Goal: Task Accomplishment & Management: Manage account settings

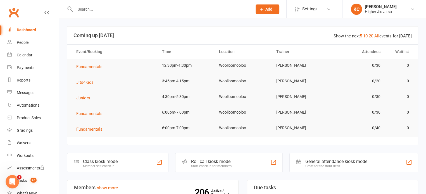
click at [121, 4] on div at bounding box center [157, 9] width 181 height 18
click at [117, 9] on input "text" at bounding box center [160, 9] width 175 height 8
paste input "[EMAIL_ADDRESS][DOMAIN_NAME]"
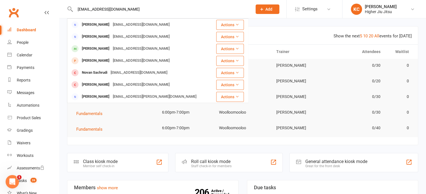
type input "[EMAIL_ADDRESS][DOMAIN_NAME]"
click at [134, 21] on div "[EMAIL_ADDRESS][DOMAIN_NAME]" at bounding box center [141, 25] width 60 height 8
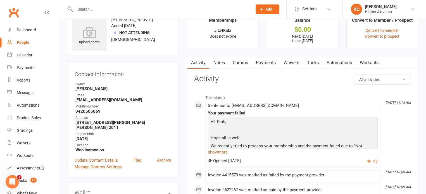
scroll to position [28, 0]
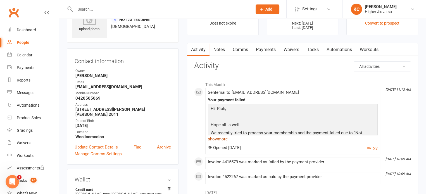
click at [221, 140] on link "show more" at bounding box center [293, 139] width 170 height 8
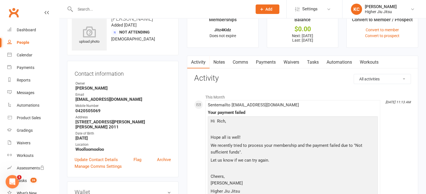
scroll to position [0, 0]
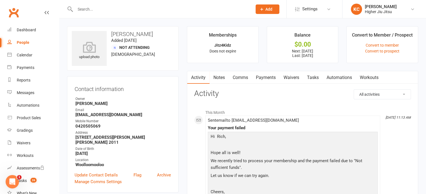
click at [238, 76] on link "Comms" at bounding box center [240, 77] width 23 height 13
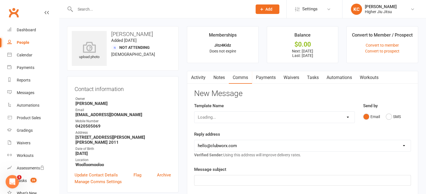
click at [219, 116] on div "Loading..." at bounding box center [274, 117] width 161 height 12
click at [262, 115] on div "Loading..." at bounding box center [274, 117] width 161 height 12
click at [261, 115] on select "Select Template [Email] Let's Reconnect! [Email] Still Interested? [Email] Stil…" at bounding box center [274, 117] width 160 height 11
drag, startPoint x: 141, startPoint y: 94, endPoint x: 136, endPoint y: 94, distance: 5.0
click at [139, 94] on div "Contact information Owner [PERSON_NAME] Email [EMAIL_ADDRESS][DOMAIN_NAME] Mobi…" at bounding box center [122, 134] width 111 height 116
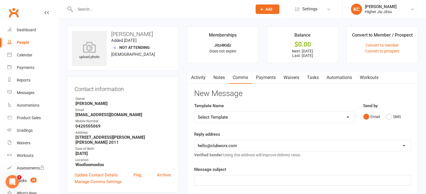
drag, startPoint x: 228, startPoint y: 121, endPoint x: 228, endPoint y: 118, distance: 3.4
click at [228, 121] on select "Select Template [Email] Let's Reconnect! [Email] Still Interested? [Email] Stil…" at bounding box center [274, 117] width 160 height 11
select select "18"
click at [194, 112] on select "Select Template [Email] Let's Reconnect! [Email] Still Interested? [Email] Stil…" at bounding box center [274, 117] width 160 height 11
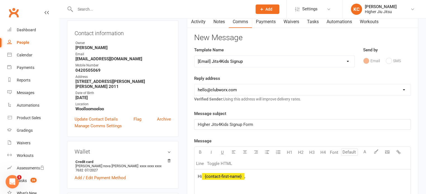
click at [231, 88] on select "[EMAIL_ADDRESS][DOMAIN_NAME] [PERSON_NAME][EMAIL_ADDRESS][DOMAIN_NAME] [PERSON_…" at bounding box center [302, 89] width 216 height 11
select select "1"
click at [194, 84] on select "[EMAIL_ADDRESS][DOMAIN_NAME] [PERSON_NAME][EMAIL_ADDRESS][DOMAIN_NAME] [PERSON_…" at bounding box center [302, 89] width 216 height 11
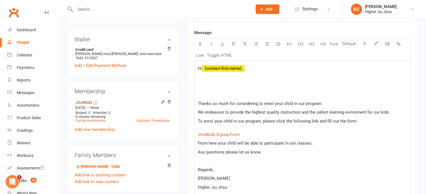
scroll to position [168, 0]
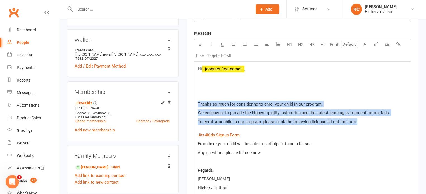
drag, startPoint x: 269, startPoint y: 119, endPoint x: 223, endPoint y: 110, distance: 47.6
click at [193, 104] on div "Activity Notes Comms Payments Waivers Tasks Automations Workouts New Message Te…" at bounding box center [302, 109] width 231 height 412
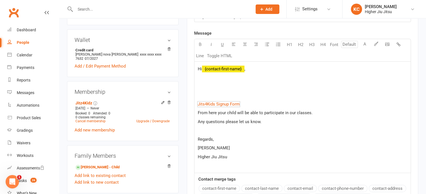
click at [208, 91] on div "Hi ﻿ {contact-first-name} , ﻿ $ Jits4Kids Signup Form $ ﻿ From here your child …" at bounding box center [302, 117] width 216 height 111
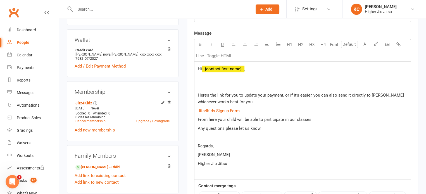
click at [212, 82] on div "Hi ﻿ {contact-first-name} , Here’s the link for you to update your payment, or …" at bounding box center [302, 121] width 216 height 118
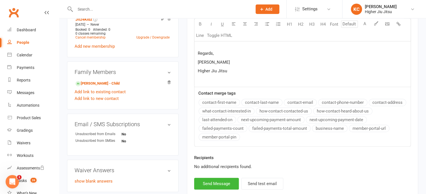
scroll to position [140, 0]
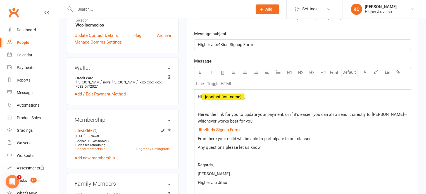
click at [206, 158] on p at bounding box center [302, 156] width 209 height 7
drag, startPoint x: 212, startPoint y: 172, endPoint x: 198, endPoint y: 172, distance: 14.5
click at [198, 172] on p "[PERSON_NAME]" at bounding box center [302, 174] width 209 height 7
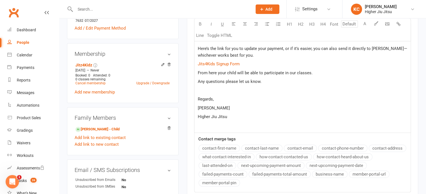
scroll to position [289, 0]
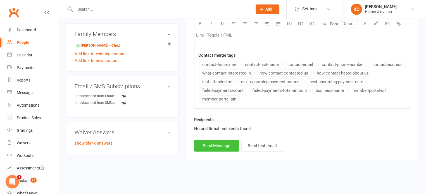
click at [210, 142] on button "Send Message" at bounding box center [216, 146] width 45 height 12
select select
select select "0"
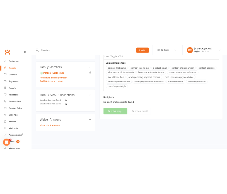
scroll to position [277, 0]
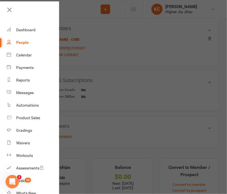
click at [118, 74] on div at bounding box center [113, 97] width 227 height 194
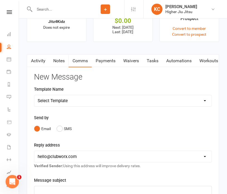
scroll to position [402, 0]
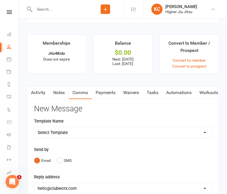
click at [107, 93] on link "Payments" at bounding box center [106, 92] width 28 height 13
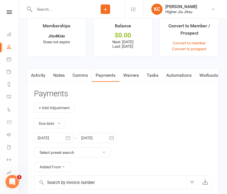
scroll to position [419, 0]
click at [78, 78] on link "Comms" at bounding box center [80, 75] width 23 height 13
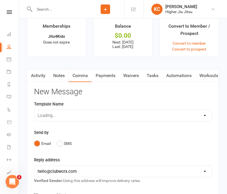
click at [40, 78] on link "Activity" at bounding box center [38, 75] width 22 height 13
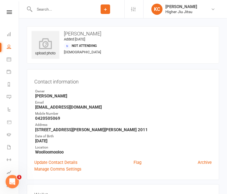
click at [68, 8] on input "text" at bounding box center [60, 9] width 54 height 8
paste input "[EMAIL_ADDRESS][DOMAIN_NAME]"
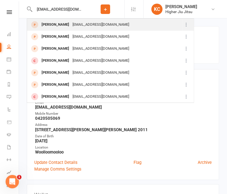
type input "[EMAIL_ADDRESS][DOMAIN_NAME]"
click at [90, 24] on div "[EMAIL_ADDRESS][DOMAIN_NAME]" at bounding box center [101, 25] width 60 height 8
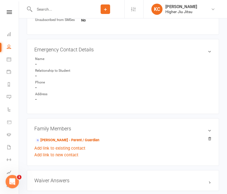
scroll to position [274, 0]
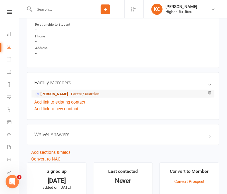
click at [58, 96] on link "[PERSON_NAME] - Parent / Guardian" at bounding box center [67, 95] width 64 height 6
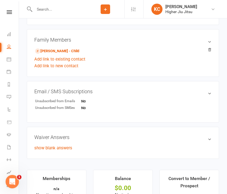
scroll to position [223, 0]
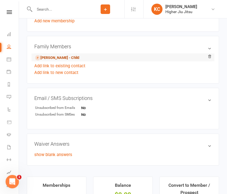
click at [50, 55] on link "[PERSON_NAME] - Child" at bounding box center [57, 58] width 44 height 6
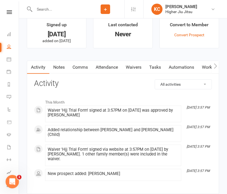
scroll to position [441, 0]
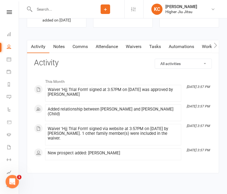
click at [66, 10] on input "text" at bounding box center [60, 9] width 54 height 8
paste input "[PERSON_NAME][EMAIL_ADDRESS][PERSON_NAME][DOMAIN_NAME]"
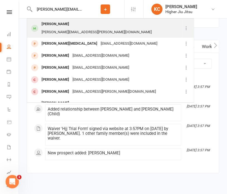
type input "[PERSON_NAME][EMAIL_ADDRESS][PERSON_NAME][DOMAIN_NAME]"
click at [97, 28] on div "[PERSON_NAME][EMAIL_ADDRESS][PERSON_NAME][DOMAIN_NAME]" at bounding box center [97, 32] width 114 height 8
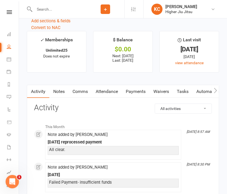
scroll to position [558, 0]
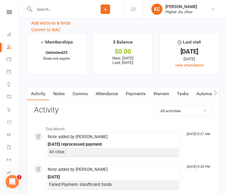
click at [112, 94] on link "Attendance" at bounding box center [107, 93] width 30 height 13
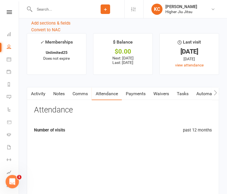
click at [132, 91] on link "Payments" at bounding box center [136, 93] width 28 height 13
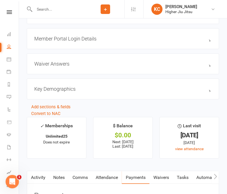
scroll to position [644, 0]
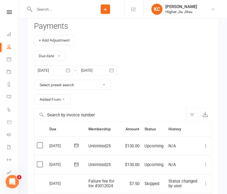
click at [105, 10] on icon at bounding box center [105, 9] width 5 height 5
click at [54, 9] on input "text" at bounding box center [60, 9] width 54 height 8
paste input "[EMAIL_ADDRESS][DOMAIN_NAME]"
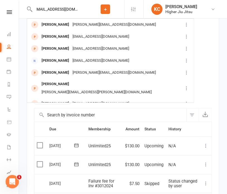
type input "[EMAIL_ADDRESS][DOMAIN_NAME]"
click at [101, 10] on button "Add" at bounding box center [105, 8] width 9 height 9
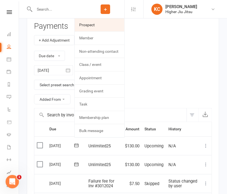
click at [89, 26] on link "Prospect" at bounding box center [100, 24] width 50 height 13
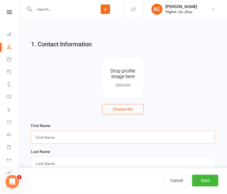
click at [62, 139] on input "text" at bounding box center [123, 137] width 184 height 13
type input "[PERSON_NAME]"
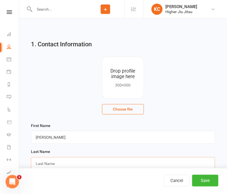
click at [56, 161] on input "text" at bounding box center [123, 163] width 184 height 13
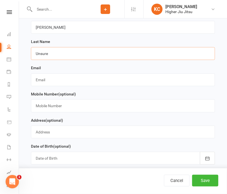
scroll to position [112, 0]
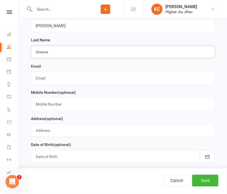
type input "Unsure"
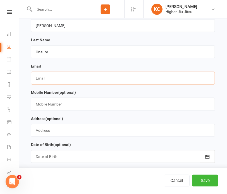
drag, startPoint x: 63, startPoint y: 75, endPoint x: 80, endPoint y: 78, distance: 17.2
click at [63, 75] on input "text" at bounding box center [123, 78] width 184 height 13
click at [58, 75] on input "text" at bounding box center [123, 78] width 184 height 13
paste input "[EMAIL_ADDRESS][DOMAIN_NAME]"
type input "[EMAIL_ADDRESS][DOMAIN_NAME]"
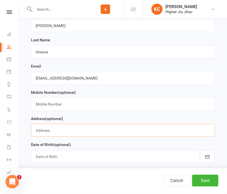
click at [67, 130] on input "text" at bounding box center [123, 130] width 184 height 13
paste input "0458 509 231"
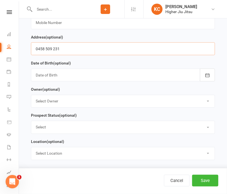
scroll to position [195, 0]
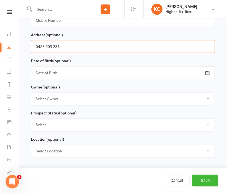
type input "0458 509 231"
drag, startPoint x: 85, startPoint y: 96, endPoint x: 84, endPoint y: 105, distance: 9.0
click at [85, 96] on select "Select Owner [PERSON_NAME] [PERSON_NAME] [PERSON_NAME] [PERSON_NAME] [PERSON_NA…" at bounding box center [123, 99] width 184 height 12
select select "0"
click at [31, 93] on select "Select Owner [PERSON_NAME] [PERSON_NAME] [PERSON_NAME] [PERSON_NAME] [PERSON_NA…" at bounding box center [123, 99] width 184 height 12
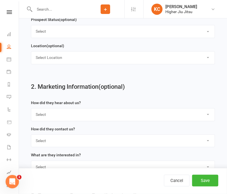
scroll to position [307, 0]
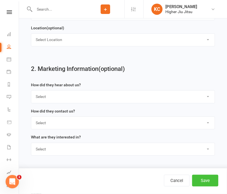
click at [198, 178] on button "Save" at bounding box center [205, 181] width 26 height 12
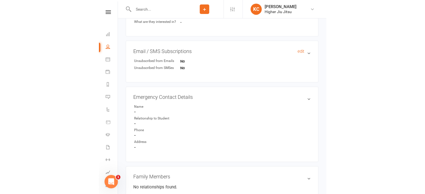
scroll to position [195, 0]
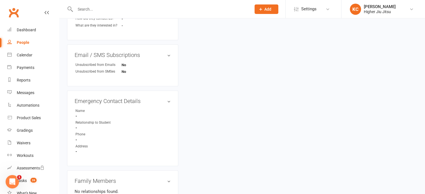
click at [75, 7] on input "text" at bounding box center [160, 9] width 174 height 8
paste input "[PERSON_NAME]"
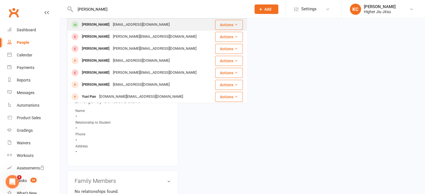
type input "[PERSON_NAME]"
click at [112, 26] on div "[EMAIL_ADDRESS][DOMAIN_NAME]" at bounding box center [141, 25] width 60 height 8
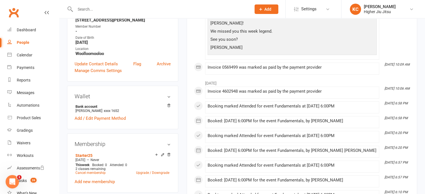
scroll to position [279, 0]
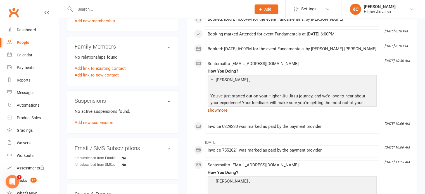
click at [215, 110] on link "show more" at bounding box center [291, 110] width 169 height 8
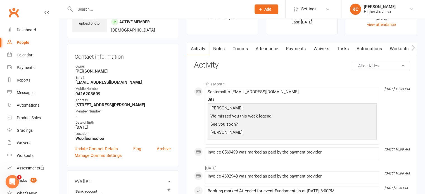
scroll to position [0, 0]
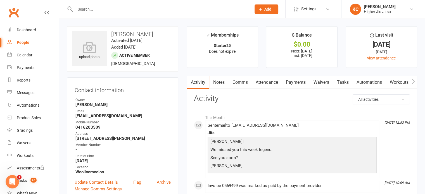
click at [274, 81] on link "Attendance" at bounding box center [267, 82] width 30 height 13
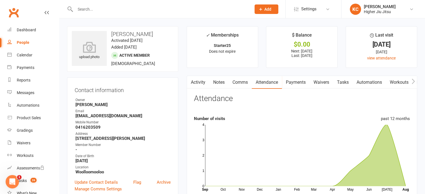
click at [234, 84] on link "Comms" at bounding box center [239, 82] width 23 height 13
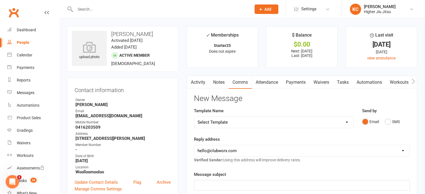
click at [229, 119] on select "Select Template [Email] Let's Reconnect! [Email] Still Interested? [Email] Stil…" at bounding box center [273, 122] width 159 height 11
select select "8"
click at [194, 117] on select "Select Template [Email] Let's Reconnect! [Email] Still Interested? [Email] Stil…" at bounding box center [273, 122] width 159 height 11
click at [226, 151] on select "[EMAIL_ADDRESS][DOMAIN_NAME] [PERSON_NAME][EMAIL_ADDRESS][DOMAIN_NAME] [PERSON_…" at bounding box center [301, 150] width 215 height 11
select select "1"
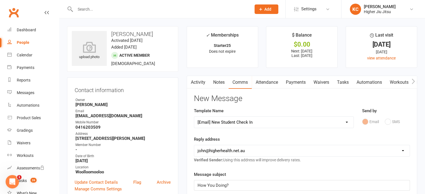
click at [194, 145] on select "[EMAIL_ADDRESS][DOMAIN_NAME] [PERSON_NAME][EMAIL_ADDRESS][DOMAIN_NAME] [PERSON_…" at bounding box center [301, 150] width 215 height 11
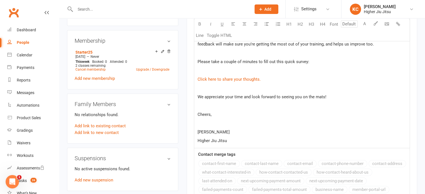
scroll to position [223, 0]
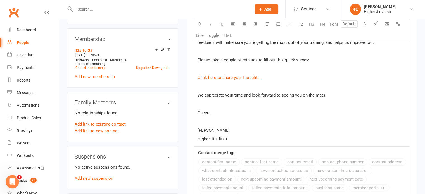
click at [205, 121] on p at bounding box center [301, 121] width 209 height 7
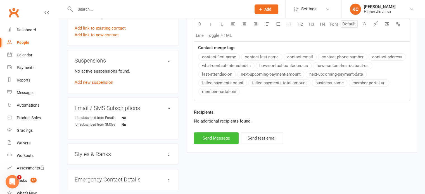
scroll to position [335, 0]
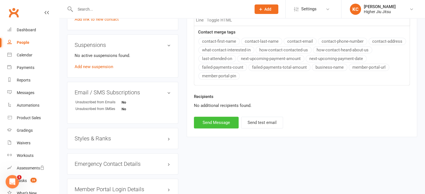
drag, startPoint x: 213, startPoint y: 121, endPoint x: 188, endPoint y: 85, distance: 43.8
click at [213, 121] on button "Send Message" at bounding box center [216, 123] width 45 height 12
select select
select select "0"
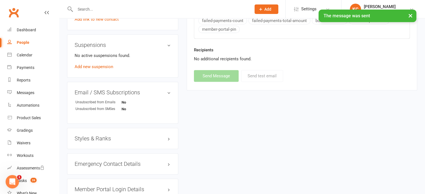
drag, startPoint x: 112, startPoint y: 18, endPoint x: 111, endPoint y: 13, distance: 4.7
click at [111, 15] on div at bounding box center [157, 9] width 180 height 18
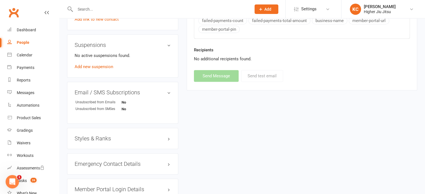
click at [110, 11] on input "text" at bounding box center [160, 9] width 174 height 8
paste input "[PERSON_NAME]"
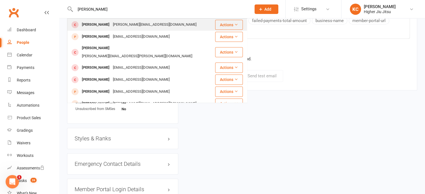
type input "[PERSON_NAME]"
click at [121, 30] on div "[PERSON_NAME] [PERSON_NAME][EMAIL_ADDRESS][DOMAIN_NAME]" at bounding box center [141, 24] width 147 height 11
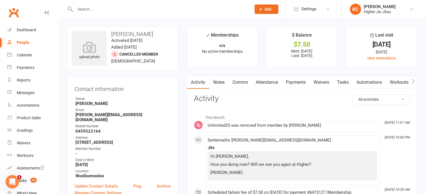
click at [130, 10] on input "text" at bounding box center [160, 9] width 174 height 8
paste input "[PERSON_NAME]"
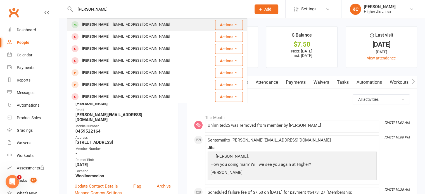
type input "[PERSON_NAME]"
click at [140, 27] on div "[EMAIL_ADDRESS][DOMAIN_NAME]" at bounding box center [141, 25] width 60 height 8
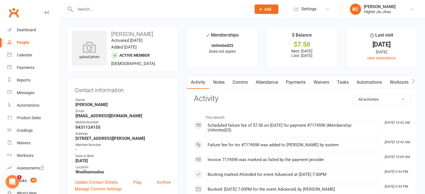
click at [240, 85] on link "Comms" at bounding box center [239, 82] width 23 height 13
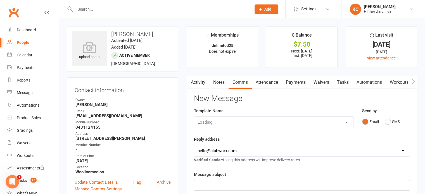
click at [236, 123] on div "Loading..." at bounding box center [274, 122] width 160 height 12
click at [232, 123] on select "Select Template [Email] Let's Reconnect! [Email] Still Interested? [Email] Stil…" at bounding box center [273, 122] width 159 height 11
select select "7"
click at [194, 117] on select "Select Template [Email] Let's Reconnect! [Email] Still Interested? [Email] Stil…" at bounding box center [273, 122] width 159 height 11
click at [219, 149] on select "[EMAIL_ADDRESS][DOMAIN_NAME] [PERSON_NAME][EMAIL_ADDRESS][DOMAIN_NAME] [PERSON_…" at bounding box center [301, 150] width 215 height 11
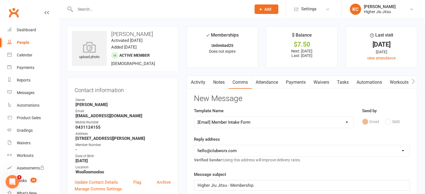
select select "1"
click at [194, 145] on select "[EMAIL_ADDRESS][DOMAIN_NAME] [PERSON_NAME][EMAIL_ADDRESS][DOMAIN_NAME] [PERSON_…" at bounding box center [301, 150] width 215 height 11
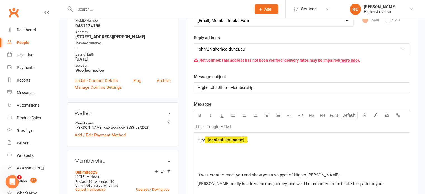
scroll to position [84, 0]
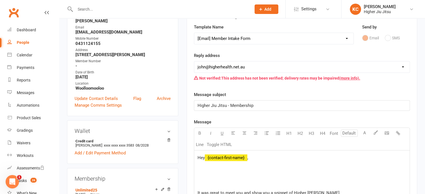
click at [235, 35] on select "Select Template [Email] Let's Reconnect! [Email] Still Interested? [Email] Stil…" at bounding box center [273, 38] width 159 height 11
select select "8"
click at [194, 33] on select "Select Template [Email] Let's Reconnect! [Email] Still Interested? [Email] Stil…" at bounding box center [273, 38] width 159 height 11
select select "0"
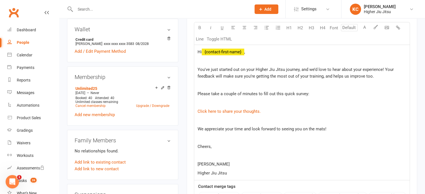
scroll to position [195, 0]
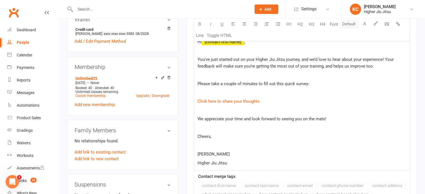
click at [203, 144] on p at bounding box center [301, 145] width 209 height 7
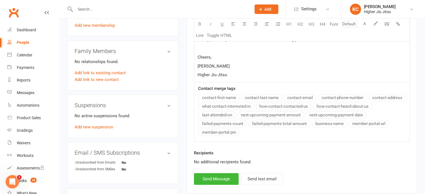
scroll to position [279, 0]
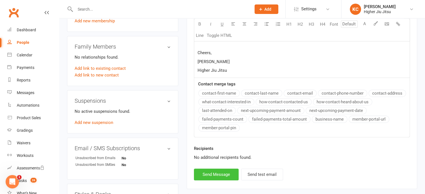
click at [212, 171] on button "Send Message" at bounding box center [216, 175] width 45 height 12
select select
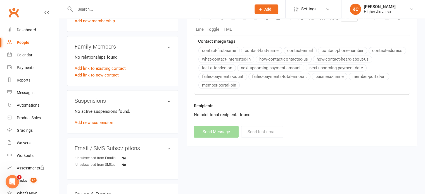
click at [106, 10] on input "text" at bounding box center [160, 9] width 174 height 8
paste input "[PERSON_NAME]"
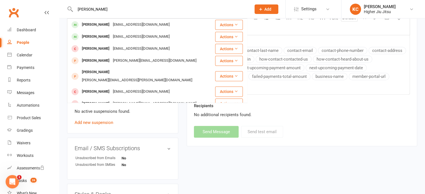
type input "[PERSON_NAME]"
click at [115, 26] on div "[EMAIL_ADDRESS][DOMAIN_NAME]" at bounding box center [141, 25] width 60 height 8
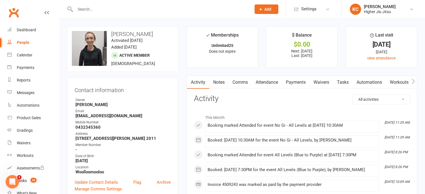
click at [240, 83] on link "Comms" at bounding box center [239, 82] width 23 height 13
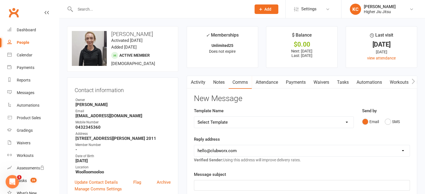
click at [227, 120] on select "Select Template [Email] Let's Reconnect! [Email] Still Interested? [Email] Stil…" at bounding box center [273, 122] width 159 height 11
select select "8"
click at [194, 117] on select "Select Template [Email] Let's Reconnect! [Email] Still Interested? [Email] Stil…" at bounding box center [273, 122] width 159 height 11
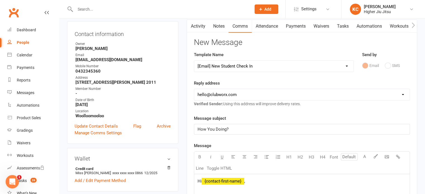
scroll to position [84, 0]
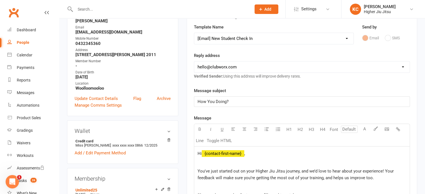
click at [214, 64] on select "[EMAIL_ADDRESS][DOMAIN_NAME] [PERSON_NAME][EMAIL_ADDRESS][DOMAIN_NAME] [PERSON_…" at bounding box center [301, 66] width 215 height 11
select select "1"
click at [194, 61] on select "[EMAIL_ADDRESS][DOMAIN_NAME] [PERSON_NAME][EMAIL_ADDRESS][DOMAIN_NAME] [PERSON_…" at bounding box center [301, 66] width 215 height 11
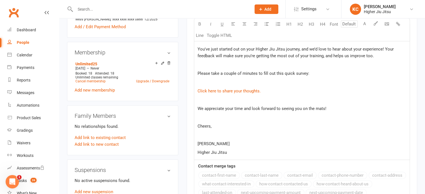
scroll to position [223, 0]
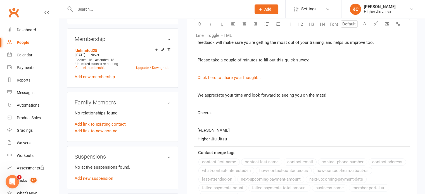
click at [207, 118] on p at bounding box center [301, 121] width 209 height 7
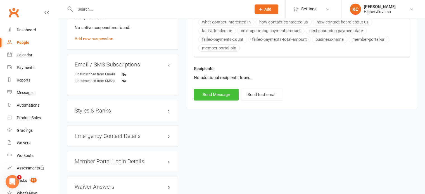
click at [219, 96] on button "Send Message" at bounding box center [216, 95] width 45 height 12
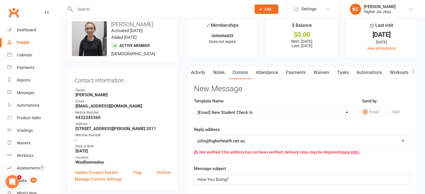
scroll to position [0, 0]
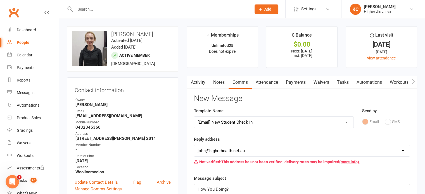
select select
select select "0"
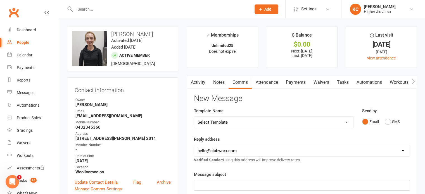
click at [163, 9] on input "text" at bounding box center [160, 9] width 174 height 8
paste input "[PERSON_NAME]"
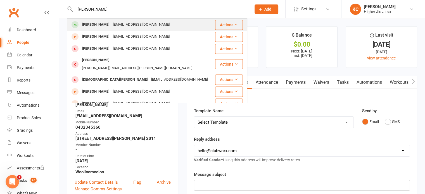
type input "[PERSON_NAME]"
click at [145, 23] on div "[EMAIL_ADDRESS][DOMAIN_NAME]" at bounding box center [141, 25] width 60 height 8
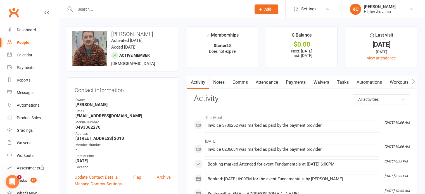
click at [269, 82] on link "Attendance" at bounding box center [267, 82] width 30 height 13
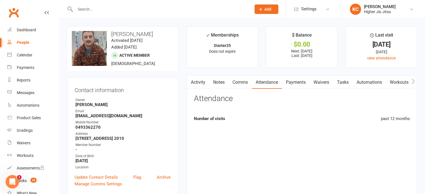
click at [243, 82] on link "Comms" at bounding box center [239, 82] width 23 height 13
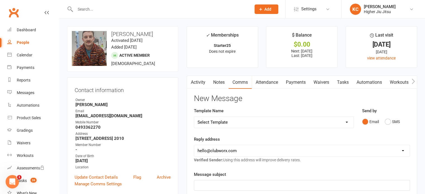
click at [227, 118] on select "Select Template [Email] Let's Reconnect! [Email] Still Interested? [Email] Stil…" at bounding box center [273, 122] width 159 height 11
select select "8"
click at [194, 117] on select "Select Template [Email] Let's Reconnect! [Email] Still Interested? [Email] Stil…" at bounding box center [273, 122] width 159 height 11
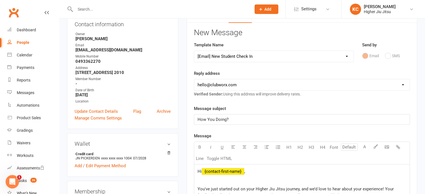
scroll to position [112, 0]
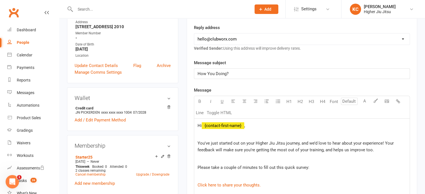
click at [227, 41] on select "[EMAIL_ADDRESS][DOMAIN_NAME] [PERSON_NAME][EMAIL_ADDRESS][DOMAIN_NAME] [PERSON_…" at bounding box center [301, 39] width 215 height 11
select select "1"
click at [194, 34] on select "[EMAIL_ADDRESS][DOMAIN_NAME] [PERSON_NAME][EMAIL_ADDRESS][DOMAIN_NAME] [PERSON_…" at bounding box center [301, 39] width 215 height 11
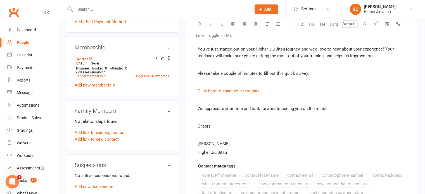
scroll to position [251, 0]
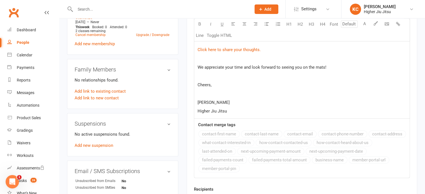
click at [205, 91] on p at bounding box center [301, 93] width 209 height 7
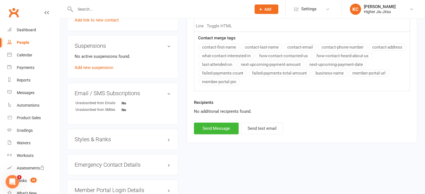
scroll to position [431, 0]
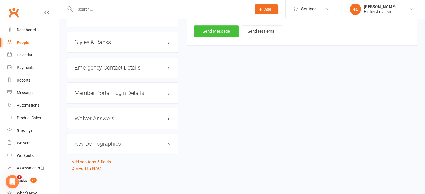
click at [217, 28] on button "Send Message" at bounding box center [216, 31] width 45 height 12
select select
select select "0"
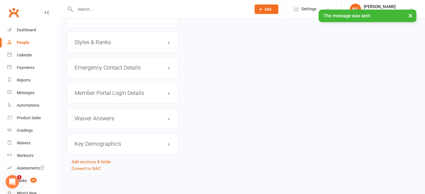
click at [129, 7] on input "text" at bounding box center [160, 9] width 174 height 8
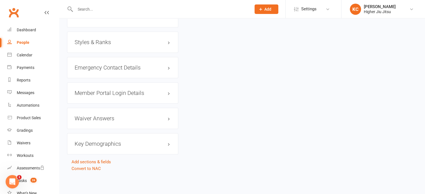
paste input "[PERSON_NAME]"
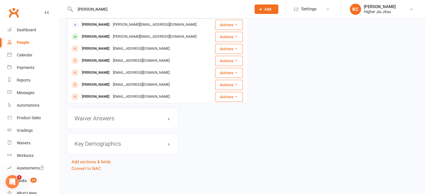
type input "[PERSON_NAME]"
click at [128, 27] on div "[PERSON_NAME][EMAIL_ADDRESS][DOMAIN_NAME]" at bounding box center [154, 25] width 87 height 8
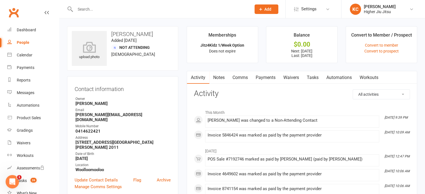
click at [126, 11] on input "text" at bounding box center [160, 9] width 174 height 8
paste input "[PERSON_NAME]"
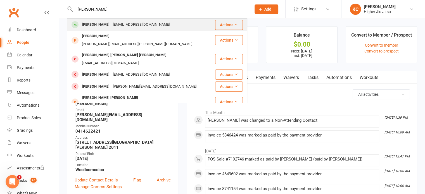
type input "[PERSON_NAME]"
click at [146, 23] on div "[EMAIL_ADDRESS][DOMAIN_NAME]" at bounding box center [141, 25] width 60 height 8
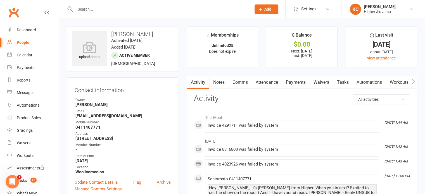
click at [290, 83] on link "Payments" at bounding box center [296, 82] width 28 height 13
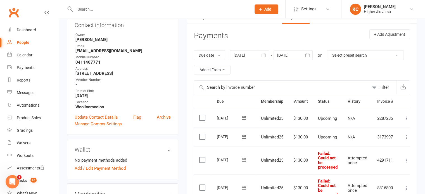
scroll to position [56, 0]
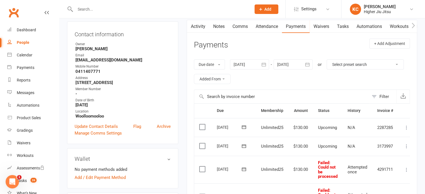
click at [239, 27] on link "Comms" at bounding box center [239, 26] width 23 height 13
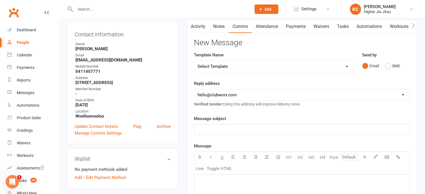
click at [237, 67] on select "Select Template [Email] Let's Reconnect! [Email] Still Interested? [Email] Stil…" at bounding box center [273, 66] width 159 height 11
select select "8"
click at [194, 61] on select "Select Template [Email] Let's Reconnect! [Email] Still Interested? [Email] Stil…" at bounding box center [273, 66] width 159 height 11
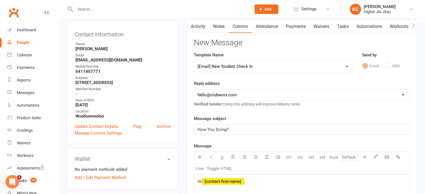
click at [231, 92] on select "[EMAIL_ADDRESS][DOMAIN_NAME] [PERSON_NAME][EMAIL_ADDRESS][DOMAIN_NAME] [PERSON_…" at bounding box center [301, 94] width 215 height 11
select select "1"
click at [194, 89] on select "[EMAIL_ADDRESS][DOMAIN_NAME] [PERSON_NAME][EMAIL_ADDRESS][DOMAIN_NAME] [PERSON_…" at bounding box center [301, 94] width 215 height 11
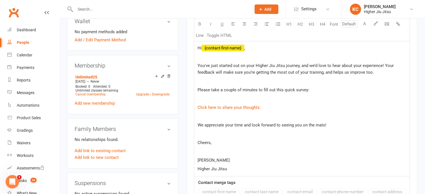
scroll to position [195, 0]
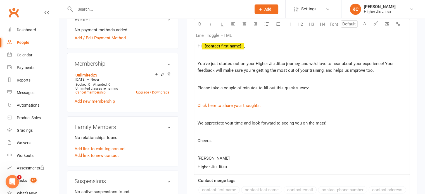
click at [204, 149] on p at bounding box center [301, 149] width 209 height 7
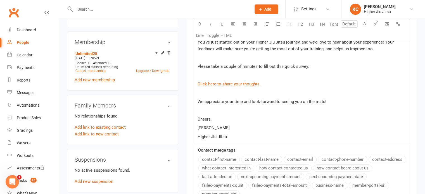
scroll to position [279, 0]
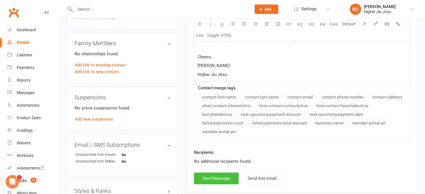
click at [216, 175] on button "Send Message" at bounding box center [216, 179] width 45 height 12
select select
select select "0"
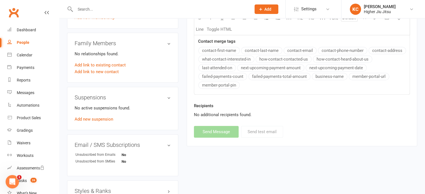
click at [93, 8] on input "text" at bounding box center [160, 9] width 174 height 8
paste input "[PERSON_NAME]"
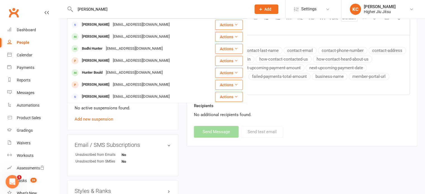
click at [124, 10] on input "[PERSON_NAME]" at bounding box center [160, 9] width 174 height 8
paste input "[PERSON_NAME] Brechot"
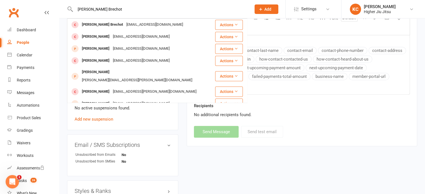
type input "[PERSON_NAME] Brechot"
click at [143, 29] on div "[PERSON_NAME] Brechot [EMAIL_ADDRESS][DOMAIN_NAME]" at bounding box center [141, 24] width 147 height 11
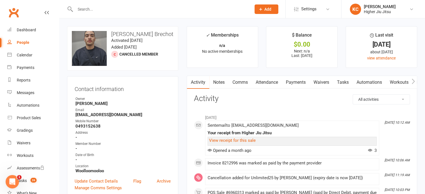
click at [106, 12] on input "text" at bounding box center [160, 9] width 174 height 8
paste input "[PERSON_NAME]"
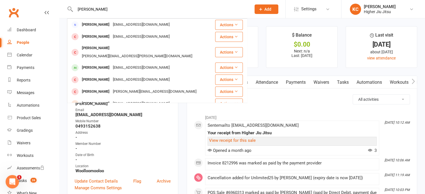
click at [112, 11] on input "[PERSON_NAME]" at bounding box center [160, 9] width 174 height 8
paste input "[PERSON_NAME]"
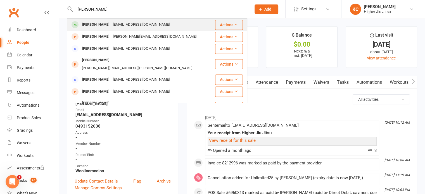
type input "[PERSON_NAME]"
click at [143, 20] on div "[PERSON_NAME] [EMAIL_ADDRESS][DOMAIN_NAME]" at bounding box center [141, 24] width 147 height 11
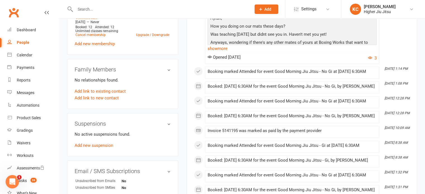
scroll to position [251, 0]
click at [221, 60] on span "Opened [DATE]" at bounding box center [223, 57] width 33 height 5
click at [274, 61] on div "Opened [DATE] 3" at bounding box center [291, 58] width 169 height 7
click at [221, 52] on link "show more" at bounding box center [291, 49] width 169 height 8
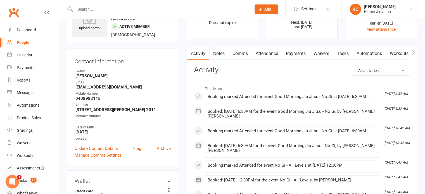
scroll to position [28, 0]
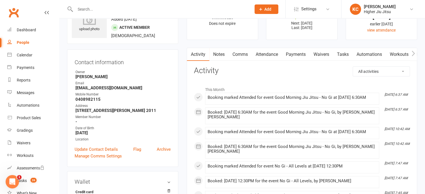
click at [245, 56] on link "Comms" at bounding box center [239, 54] width 23 height 13
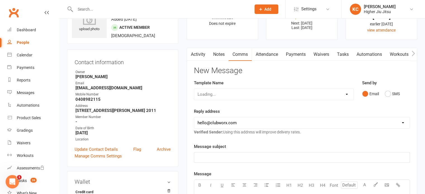
click at [231, 98] on div "Loading..." at bounding box center [274, 94] width 160 height 12
click at [231, 94] on select "Select Template [Email] Let's Reconnect! [Email] Still Interested? [Email] Stil…" at bounding box center [273, 94] width 159 height 11
select select "8"
click at [194, 89] on select "Select Template [Email] Let's Reconnect! [Email] Still Interested? [Email] Stil…" at bounding box center [273, 94] width 159 height 11
click at [219, 121] on select "[EMAIL_ADDRESS][DOMAIN_NAME] [PERSON_NAME][EMAIL_ADDRESS][DOMAIN_NAME] [PERSON_…" at bounding box center [301, 122] width 215 height 11
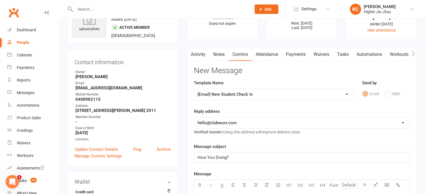
select select "1"
click at [194, 117] on select "[EMAIL_ADDRESS][DOMAIN_NAME] [PERSON_NAME][EMAIL_ADDRESS][DOMAIN_NAME] [PERSON_…" at bounding box center [301, 122] width 215 height 11
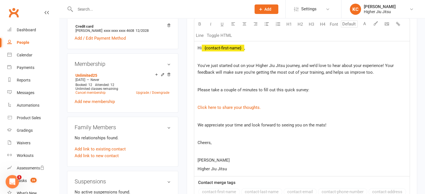
scroll to position [195, 0]
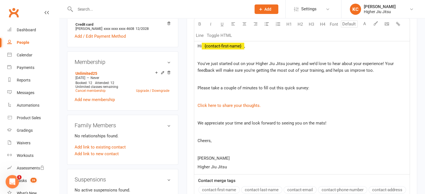
click at [212, 147] on p at bounding box center [301, 149] width 209 height 7
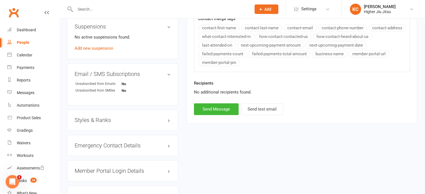
scroll to position [391, 0]
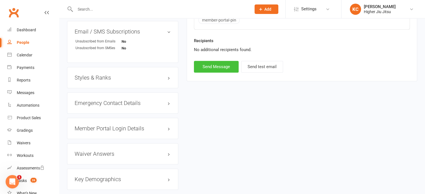
drag, startPoint x: 219, startPoint y: 63, endPoint x: 219, endPoint y: 67, distance: 3.9
click at [219, 63] on button "Send Message" at bounding box center [216, 67] width 45 height 12
select select
select select "0"
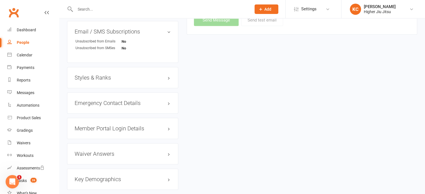
click at [89, 8] on input "text" at bounding box center [160, 9] width 174 height 8
paste input "[PERSON_NAME]"
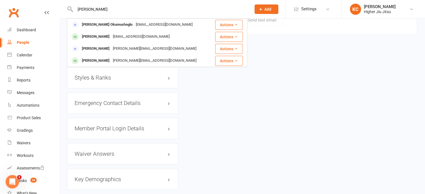
click at [129, 11] on input "[PERSON_NAME]" at bounding box center [160, 9] width 174 height 8
paste input "[PERSON_NAME]"
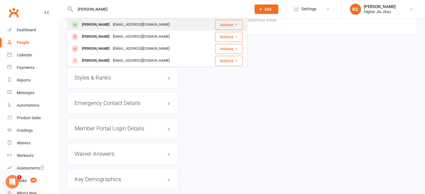
type input "[PERSON_NAME]"
click at [136, 26] on div "[EMAIL_ADDRESS][DOMAIN_NAME]" at bounding box center [141, 25] width 60 height 8
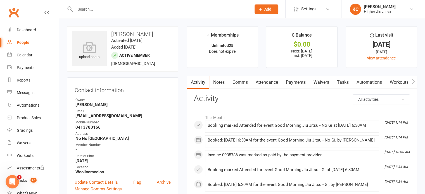
click at [269, 82] on link "Attendance" at bounding box center [267, 82] width 30 height 13
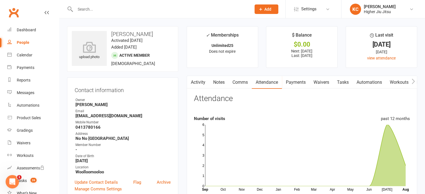
click at [245, 82] on link "Comms" at bounding box center [239, 82] width 23 height 13
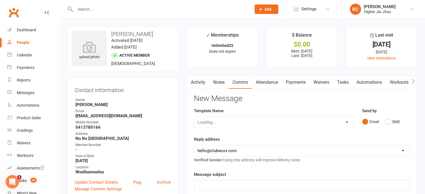
click at [221, 122] on div "Loading..." at bounding box center [274, 122] width 160 height 12
click at [215, 125] on div "Loading..." at bounding box center [274, 122] width 160 height 12
click at [219, 122] on select "Select Template [Email] Let's Reconnect! [Email] Still Interested? [Email] Stil…" at bounding box center [273, 122] width 159 height 11
select select "8"
click at [194, 117] on select "Select Template [Email] Let's Reconnect! [Email] Still Interested? [Email] Stil…" at bounding box center [273, 122] width 159 height 11
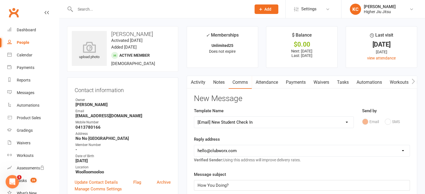
click at [212, 150] on select "[EMAIL_ADDRESS][DOMAIN_NAME] [PERSON_NAME][EMAIL_ADDRESS][DOMAIN_NAME] [PERSON_…" at bounding box center [301, 150] width 215 height 11
select select "1"
click at [194, 145] on select "[EMAIL_ADDRESS][DOMAIN_NAME] [PERSON_NAME][EMAIL_ADDRESS][DOMAIN_NAME] [PERSON_…" at bounding box center [301, 150] width 215 height 11
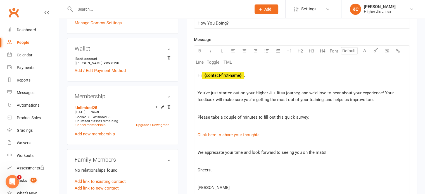
scroll to position [223, 0]
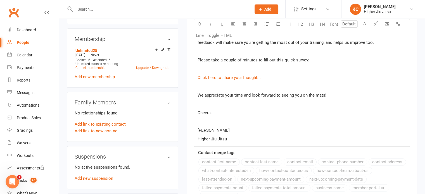
click at [207, 119] on p at bounding box center [301, 121] width 209 height 7
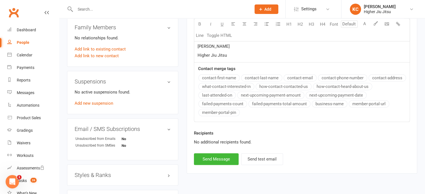
scroll to position [307, 0]
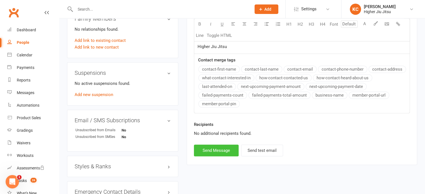
click at [212, 147] on button "Send Message" at bounding box center [216, 151] width 45 height 12
select select
select select "0"
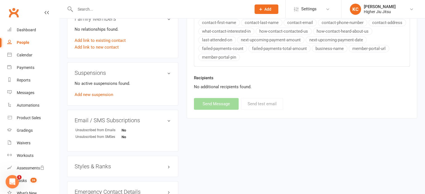
click at [137, 8] on input "text" at bounding box center [160, 9] width 174 height 8
paste input "[PERSON_NAME]"
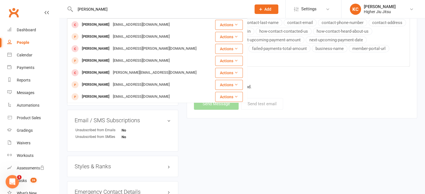
click at [121, 8] on input "[PERSON_NAME]" at bounding box center [160, 9] width 174 height 8
paste input "[PERSON_NAME]"
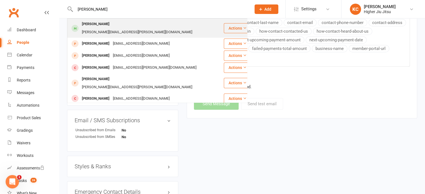
type input "[PERSON_NAME]"
click at [140, 29] on div "[PERSON_NAME][EMAIL_ADDRESS][PERSON_NAME][DOMAIN_NAME]" at bounding box center [137, 32] width 114 height 8
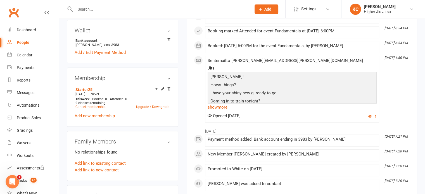
scroll to position [223, 0]
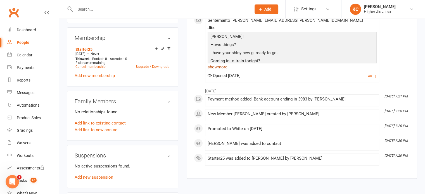
click at [218, 63] on link "show more" at bounding box center [291, 67] width 169 height 8
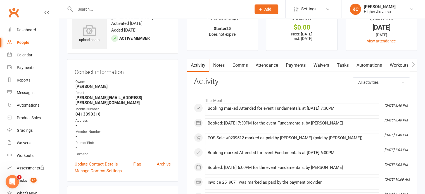
scroll to position [0, 0]
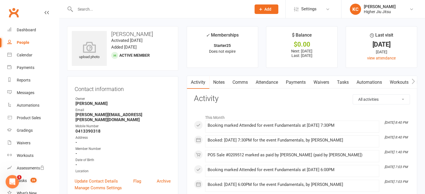
click at [247, 81] on link "Comms" at bounding box center [239, 82] width 23 height 13
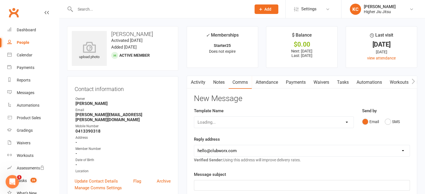
click at [233, 124] on div "Loading..." at bounding box center [274, 122] width 160 height 12
click at [222, 121] on select "Select Template [Email] Let's Reconnect! [Email] Still Interested? [Email] Stil…" at bounding box center [273, 122] width 159 height 11
select select "8"
click at [194, 117] on select "Select Template [Email] Let's Reconnect! [Email] Still Interested? [Email] Stil…" at bounding box center [273, 122] width 159 height 11
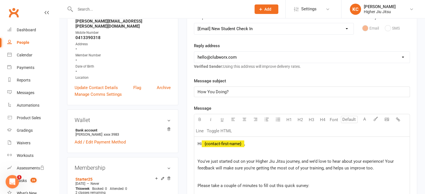
scroll to position [84, 0]
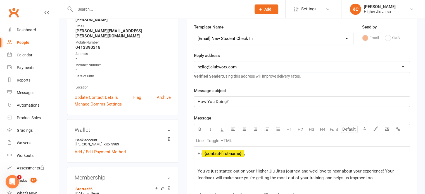
click at [233, 68] on select "[EMAIL_ADDRESS][DOMAIN_NAME] [PERSON_NAME][EMAIL_ADDRESS][DOMAIN_NAME] [PERSON_…" at bounding box center [301, 66] width 215 height 11
drag, startPoint x: 224, startPoint y: 64, endPoint x: 224, endPoint y: 70, distance: 5.6
click at [224, 64] on select "[EMAIL_ADDRESS][DOMAIN_NAME] [PERSON_NAME][EMAIL_ADDRESS][DOMAIN_NAME] [PERSON_…" at bounding box center [301, 66] width 215 height 11
select select "1"
click at [194, 61] on select "[EMAIL_ADDRESS][DOMAIN_NAME] [PERSON_NAME][EMAIL_ADDRESS][DOMAIN_NAME] [PERSON_…" at bounding box center [301, 66] width 215 height 11
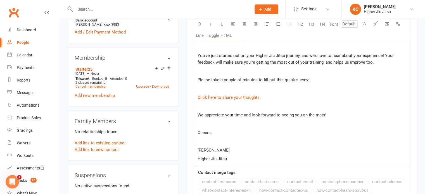
scroll to position [223, 0]
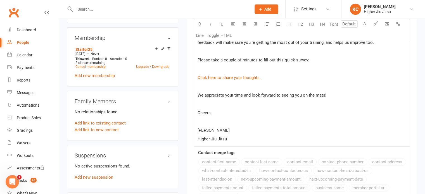
click at [204, 123] on p at bounding box center [301, 121] width 209 height 7
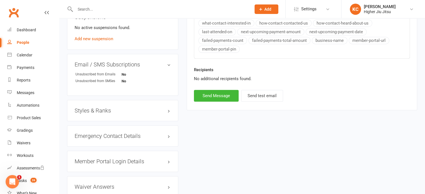
scroll to position [363, 0]
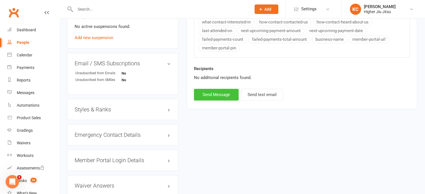
drag, startPoint x: 206, startPoint y: 93, endPoint x: 215, endPoint y: 114, distance: 22.5
click at [206, 93] on button "Send Message" at bounding box center [216, 95] width 45 height 12
select select
select select "0"
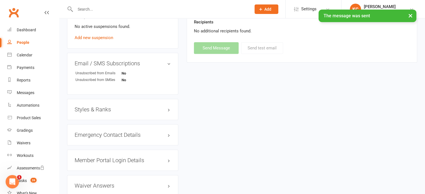
click at [173, 7] on input "text" at bounding box center [160, 9] width 174 height 8
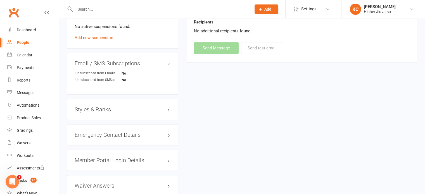
paste input "[PERSON_NAME]"
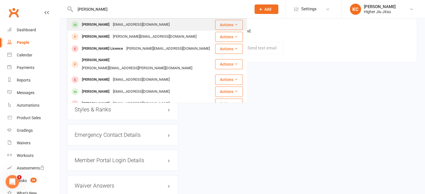
type input "[PERSON_NAME]"
click at [168, 27] on div "[PERSON_NAME] [PERSON_NAME][EMAIL_ADDRESS][DOMAIN_NAME]" at bounding box center [141, 24] width 147 height 11
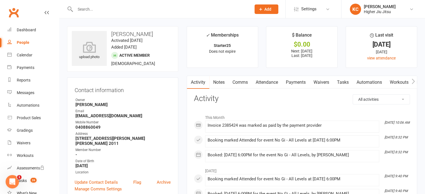
click at [244, 81] on link "Comms" at bounding box center [239, 82] width 23 height 13
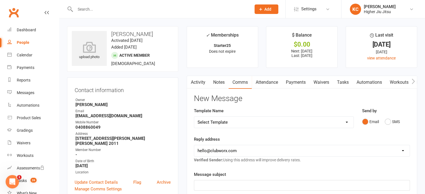
click at [227, 123] on select "Select Template [Email] Let's Reconnect! [Email] Still Interested? [Email] Stil…" at bounding box center [273, 122] width 159 height 11
select select "8"
click at [194, 117] on select "Select Template [Email] Let's Reconnect! [Email] Still Interested? [Email] Stil…" at bounding box center [273, 122] width 159 height 11
click at [228, 149] on select "[EMAIL_ADDRESS][DOMAIN_NAME] [PERSON_NAME][EMAIL_ADDRESS][DOMAIN_NAME] [PERSON_…" at bounding box center [301, 150] width 215 height 11
select select "1"
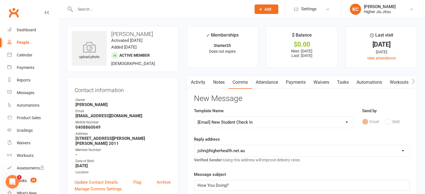
click at [194, 145] on select "[EMAIL_ADDRESS][DOMAIN_NAME] [PERSON_NAME][EMAIL_ADDRESS][DOMAIN_NAME] [PERSON_…" at bounding box center [301, 150] width 215 height 11
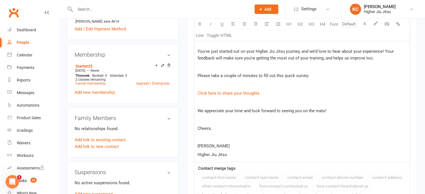
scroll to position [223, 0]
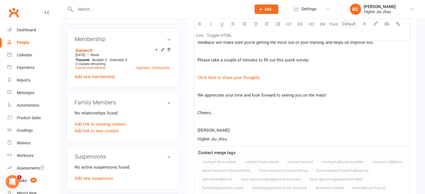
click at [206, 120] on p at bounding box center [301, 121] width 209 height 7
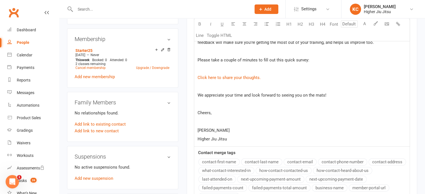
click at [206, 120] on p at bounding box center [301, 121] width 209 height 7
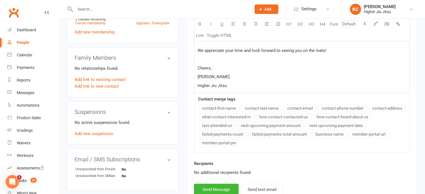
scroll to position [363, 0]
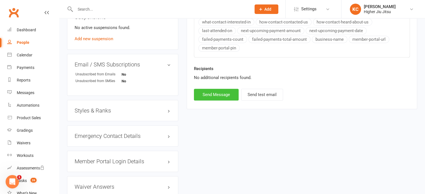
drag, startPoint x: 222, startPoint y: 88, endPoint x: 219, endPoint y: 88, distance: 3.6
click at [223, 89] on button "Send Message" at bounding box center [216, 95] width 45 height 12
select select
select select "0"
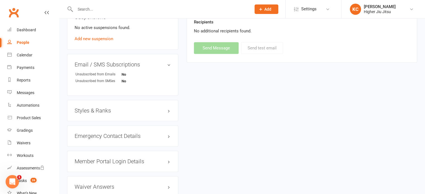
click at [133, 12] on input "text" at bounding box center [160, 9] width 174 height 8
paste input "[PERSON_NAME]"
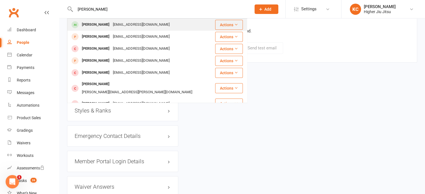
type input "[PERSON_NAME]"
click at [140, 24] on div "[EMAIL_ADDRESS][DOMAIN_NAME]" at bounding box center [141, 25] width 60 height 8
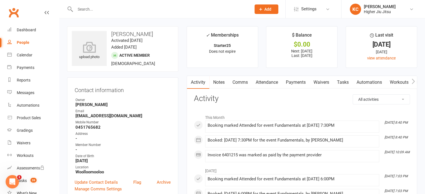
click at [265, 82] on link "Attendance" at bounding box center [267, 82] width 30 height 13
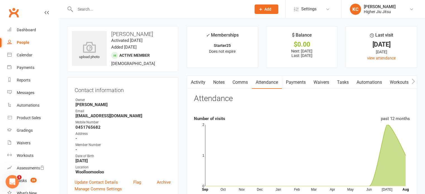
click at [240, 82] on link "Comms" at bounding box center [239, 82] width 23 height 13
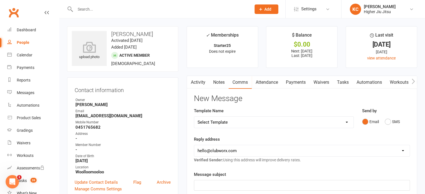
click at [221, 119] on select "Select Template [Email] Let's Reconnect! [Email] Still Interested? [Email] Stil…" at bounding box center [273, 122] width 159 height 11
select select "8"
click at [194, 117] on select "Select Template [Email] Let's Reconnect! [Email] Still Interested? [Email] Stil…" at bounding box center [273, 122] width 159 height 11
click at [211, 150] on select "[EMAIL_ADDRESS][DOMAIN_NAME] [PERSON_NAME][EMAIL_ADDRESS][DOMAIN_NAME] [PERSON_…" at bounding box center [301, 150] width 215 height 11
select select "1"
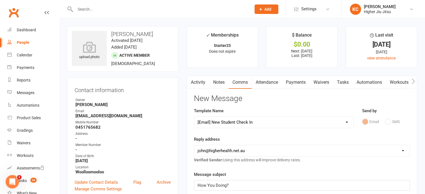
click at [194, 145] on select "[EMAIL_ADDRESS][DOMAIN_NAME] [PERSON_NAME][EMAIL_ADDRESS][DOMAIN_NAME] [PERSON_…" at bounding box center [301, 150] width 215 height 11
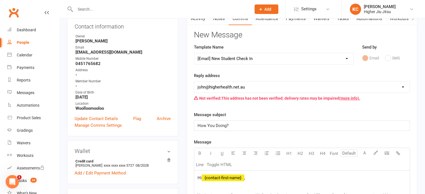
scroll to position [168, 0]
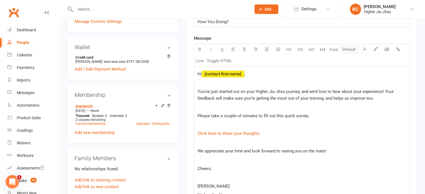
click at [199, 177] on p at bounding box center [301, 177] width 209 height 7
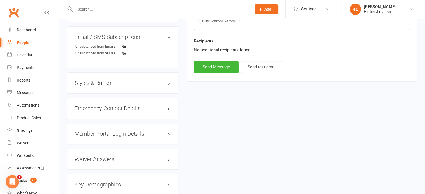
scroll to position [391, 0]
click at [217, 70] on button "Send Message" at bounding box center [216, 67] width 45 height 12
select select
select select "0"
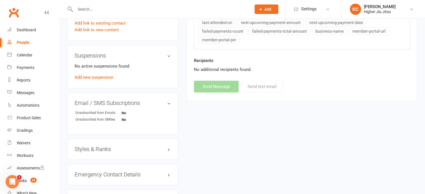
scroll to position [223, 0]
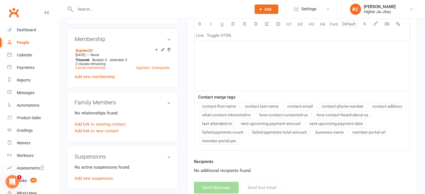
click at [30, 40] on link "People" at bounding box center [33, 42] width 52 height 13
select select "100"
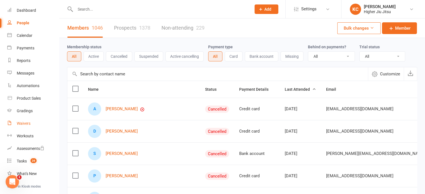
scroll to position [28, 0]
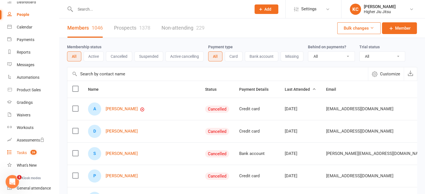
click at [21, 149] on link "Tasks 26" at bounding box center [33, 153] width 52 height 13
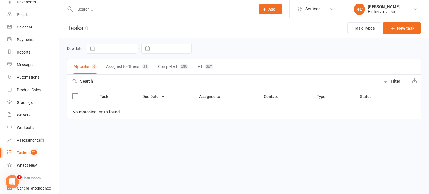
click at [121, 67] on button "Assigned to Others 34" at bounding box center [127, 66] width 42 height 15
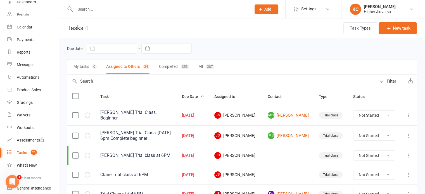
select select "waiting"
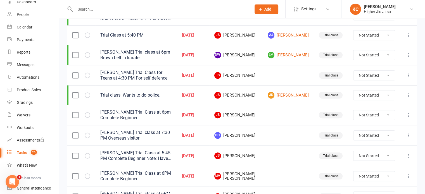
scroll to position [456, 0]
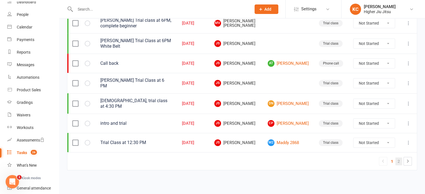
click at [398, 162] on link "2" at bounding box center [398, 161] width 7 height 8
select select "waiting"
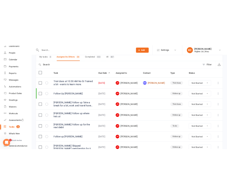
scroll to position [56, 0]
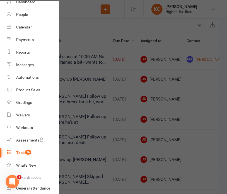
click at [82, 10] on div at bounding box center [113, 97] width 227 height 194
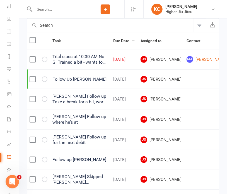
click at [60, 17] on div at bounding box center [57, 9] width 60 height 18
click at [52, 11] on input "text" at bounding box center [60, 9] width 54 height 8
paste input "[EMAIL_ADDRESS][DOMAIN_NAME]"
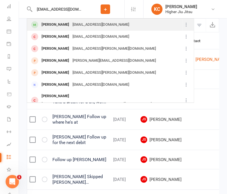
type input "[EMAIL_ADDRESS][DOMAIN_NAME]"
click at [58, 25] on div "[PERSON_NAME]" at bounding box center [55, 25] width 31 height 8
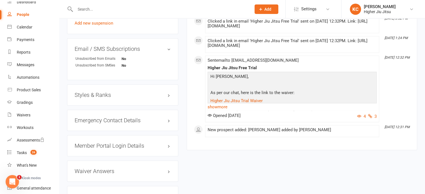
scroll to position [391, 0]
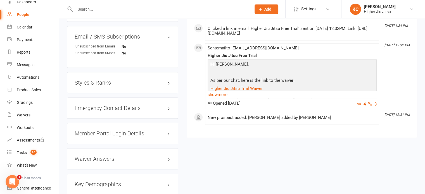
click at [98, 86] on h3 "Styles & Ranks" at bounding box center [123, 83] width 96 height 6
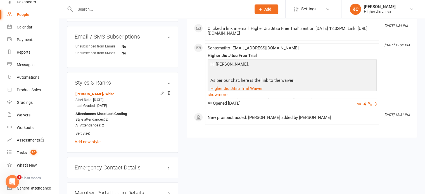
scroll to position [496, 0]
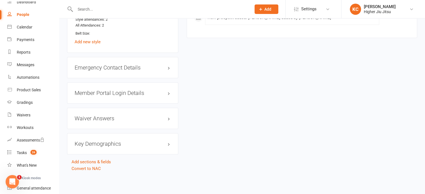
click at [93, 140] on div "Key Demographics edit" at bounding box center [122, 143] width 111 height 21
click at [94, 146] on h3 "Key Demographics edit" at bounding box center [123, 144] width 96 height 6
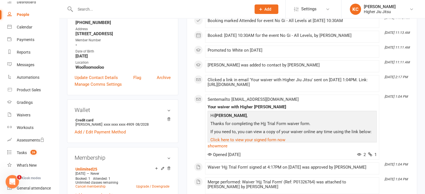
scroll to position [0, 0]
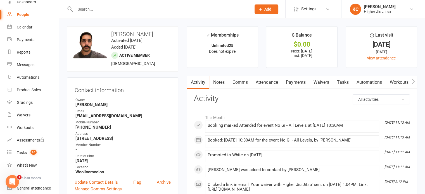
click at [104, 113] on strong "[EMAIL_ADDRESS][DOMAIN_NAME]" at bounding box center [122, 115] width 95 height 5
copy render-form-field "[EMAIL_ADDRESS][DOMAIN_NAME]"
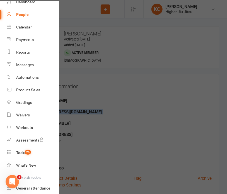
click at [149, 52] on div at bounding box center [113, 97] width 227 height 194
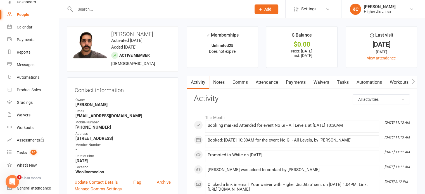
click at [115, 11] on input "text" at bounding box center [160, 9] width 174 height 8
paste input "[EMAIL_ADDRESS][DOMAIN_NAME]"
type input "[EMAIL_ADDRESS][DOMAIN_NAME]"
click at [258, 9] on icon at bounding box center [260, 9] width 5 height 5
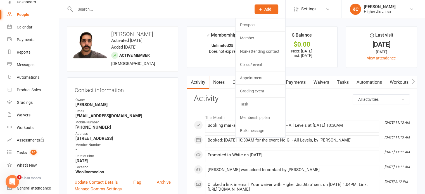
click at [188, 12] on input "text" at bounding box center [160, 9] width 174 height 8
click at [172, 8] on input "text" at bounding box center [160, 9] width 174 height 8
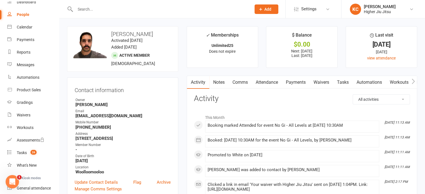
paste input "[EMAIL_ADDRESS][DOMAIN_NAME]"
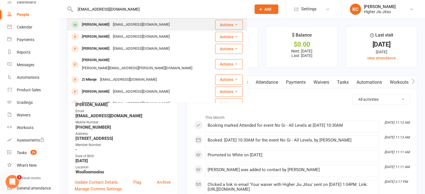
type input "[EMAIL_ADDRESS][DOMAIN_NAME]"
click at [145, 25] on div "[EMAIL_ADDRESS][DOMAIN_NAME]" at bounding box center [141, 25] width 60 height 8
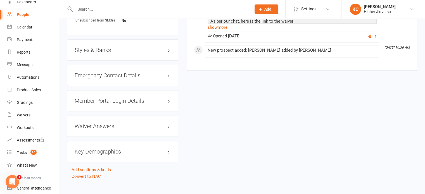
scroll to position [434, 0]
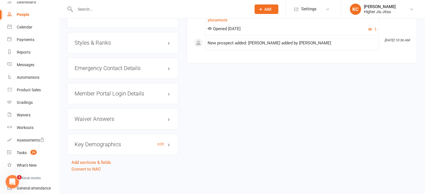
click at [94, 144] on h3 "Key Demographics edit" at bounding box center [123, 144] width 96 height 6
click at [162, 143] on link "edit" at bounding box center [160, 144] width 7 height 5
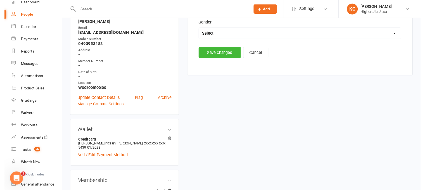
scroll to position [48, 0]
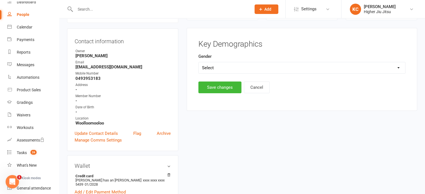
click at [221, 67] on select "Select [DEMOGRAPHIC_DATA] [DEMOGRAPHIC_DATA]" at bounding box center [301, 67] width 206 height 11
select select "[DEMOGRAPHIC_DATA]"
click at [198, 62] on select "Select [DEMOGRAPHIC_DATA] [DEMOGRAPHIC_DATA]" at bounding box center [301, 67] width 206 height 11
click at [210, 88] on button "Save changes" at bounding box center [219, 88] width 43 height 12
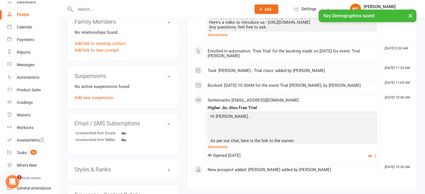
scroll to position [434, 0]
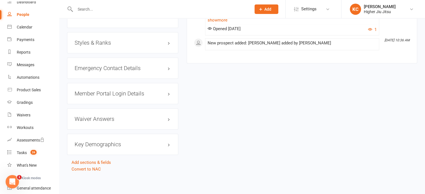
click at [102, 40] on h3 "Styles & Ranks" at bounding box center [123, 43] width 96 height 6
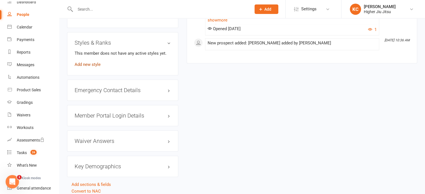
click at [92, 64] on link "Add new style" at bounding box center [88, 64] width 26 height 5
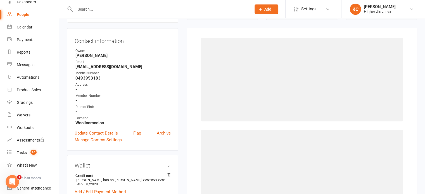
scroll to position [48, 0]
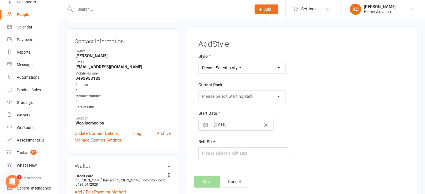
click at [217, 66] on select "Please Select a style [PERSON_NAME] Jiu Jitsu Jits4Kids" at bounding box center [241, 67] width 87 height 11
select select "351"
click at [198, 62] on select "Please Select a style [PERSON_NAME] Jiu Jitsu Jits4Kids" at bounding box center [241, 67] width 87 height 11
click at [212, 93] on select "Please Select Starting Rank White White belt 1 stripe White 2nd Stripe White 3r…" at bounding box center [241, 96] width 87 height 11
select select "3380"
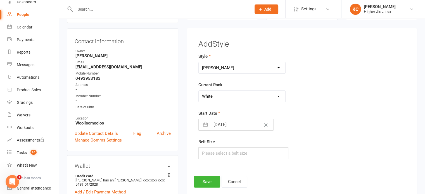
click at [198, 91] on select "Please Select Starting Rank White White belt 1 stripe White 2nd Stripe White 3r…" at bounding box center [241, 96] width 87 height 11
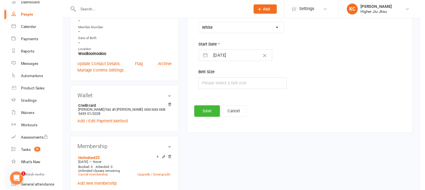
scroll to position [140, 0]
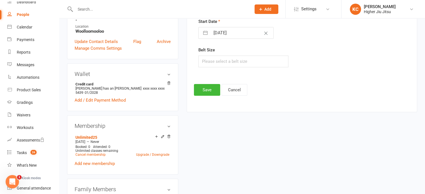
click at [220, 35] on input "[DATE]" at bounding box center [241, 32] width 63 height 11
select select "6"
select select "2025"
select select "7"
select select "2025"
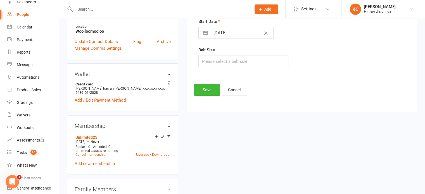
select select "8"
select select "2025"
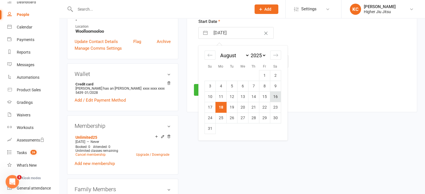
click at [272, 94] on td "16" at bounding box center [275, 96] width 11 height 11
type input "[DATE]"
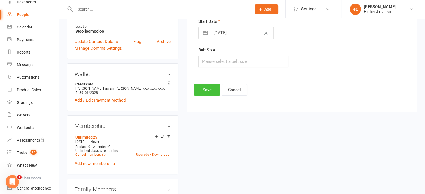
click at [198, 91] on button "Save" at bounding box center [207, 90] width 26 height 12
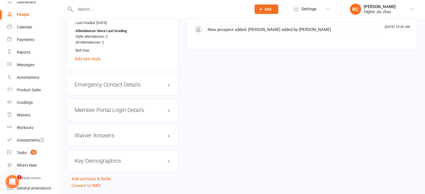
scroll to position [494, 0]
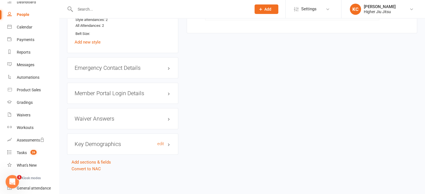
click at [92, 144] on h3 "Key Demographics edit" at bounding box center [123, 144] width 96 height 6
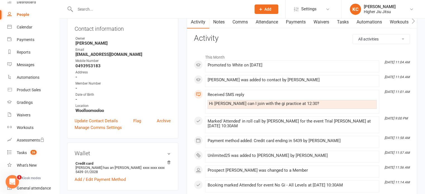
scroll to position [0, 0]
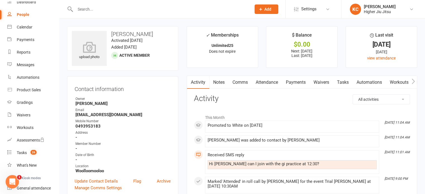
click at [169, 6] on input "text" at bounding box center [160, 9] width 174 height 8
paste input "[PERSON_NAME]"
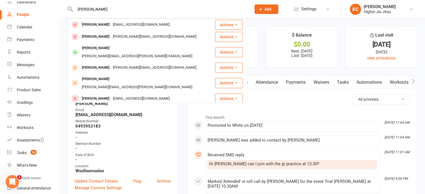
click at [106, 11] on input "[PERSON_NAME]" at bounding box center [160, 9] width 174 height 8
paste input "[EMAIL_ADDRESS][DOMAIN_NAME]"
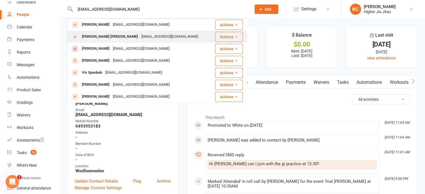
type input "[EMAIL_ADDRESS][DOMAIN_NAME]"
click at [166, 37] on div "[EMAIL_ADDRESS][DOMAIN_NAME]" at bounding box center [170, 37] width 60 height 8
